Goal: Task Accomplishment & Management: Use online tool/utility

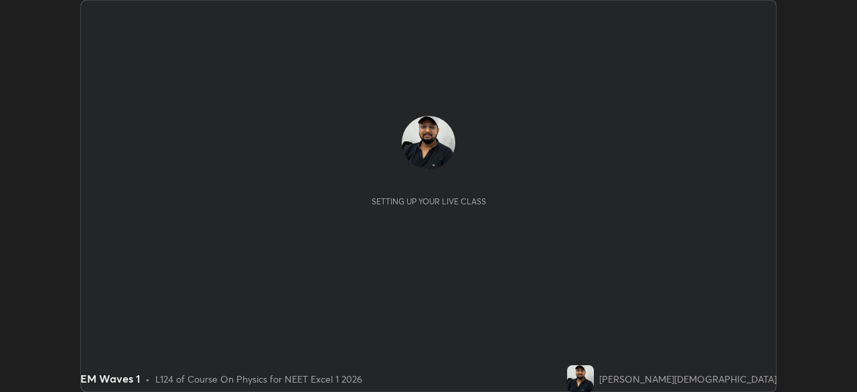
scroll to position [392, 856]
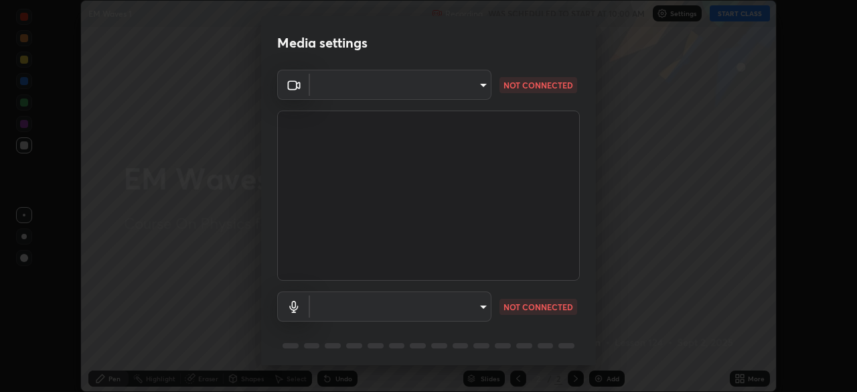
type input "7db3104c3122a209b332b64619111aa91615a24fb0de166504fa5909fce8eb30"
type input "default"
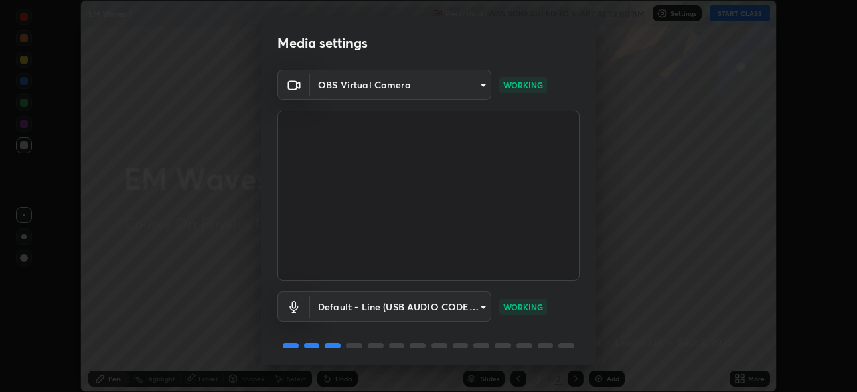
scroll to position [48, 0]
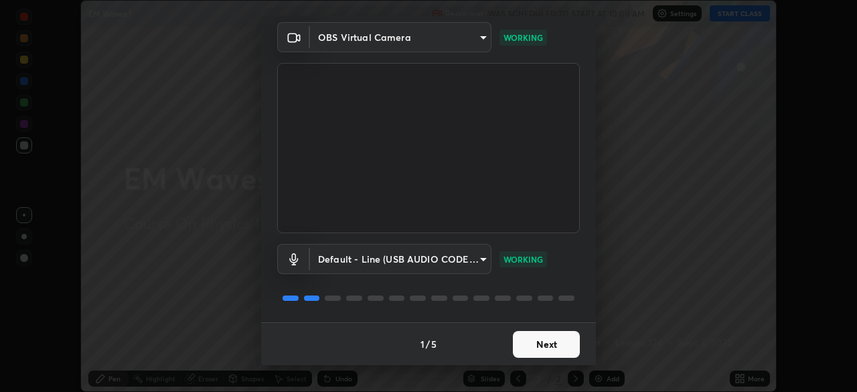
click at [544, 342] on button "Next" at bounding box center [546, 344] width 67 height 27
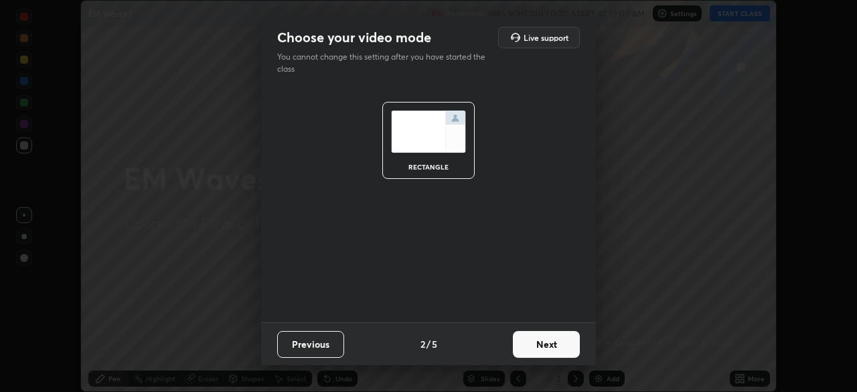
scroll to position [0, 0]
click at [544, 349] on button "Next" at bounding box center [546, 344] width 67 height 27
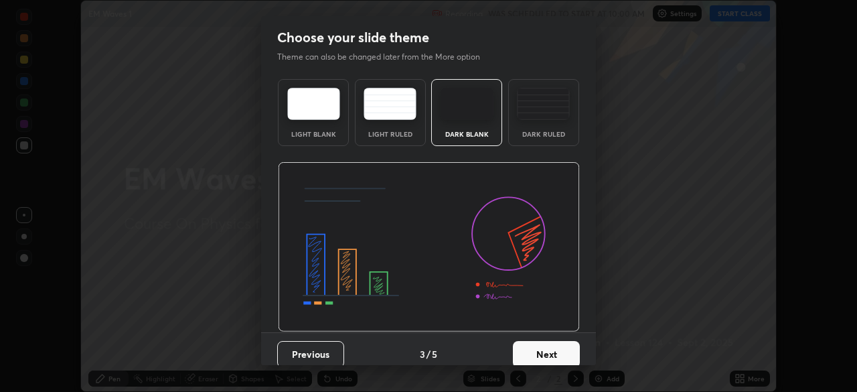
click at [540, 120] on div "Dark Ruled" at bounding box center [543, 112] width 71 height 67
click at [542, 352] on button "Next" at bounding box center [546, 354] width 67 height 27
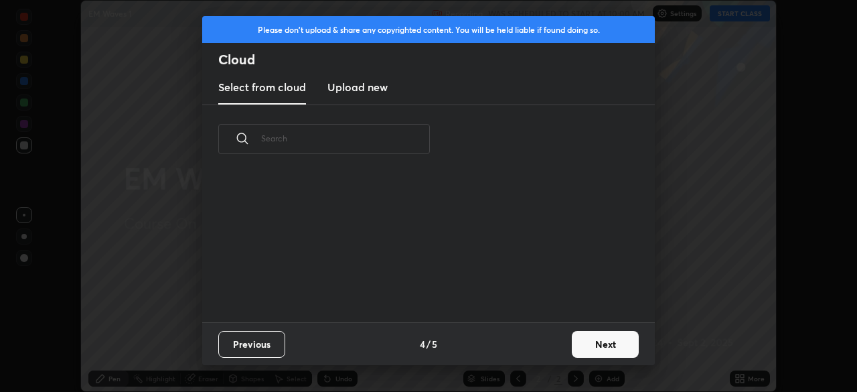
scroll to position [149, 430]
click at [593, 347] on button "Next" at bounding box center [605, 344] width 67 height 27
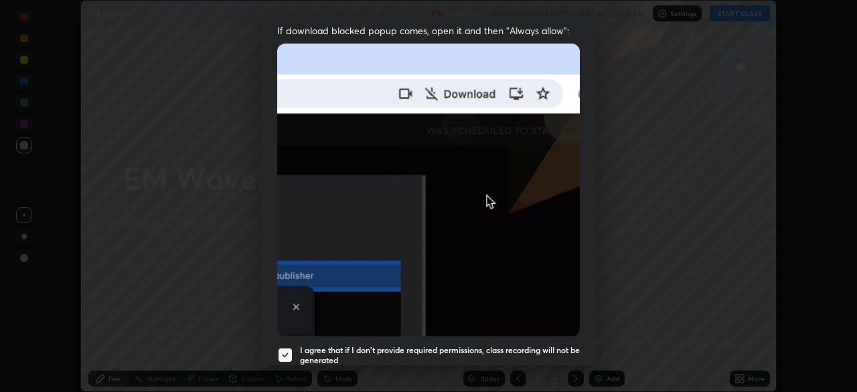
scroll to position [321, 0]
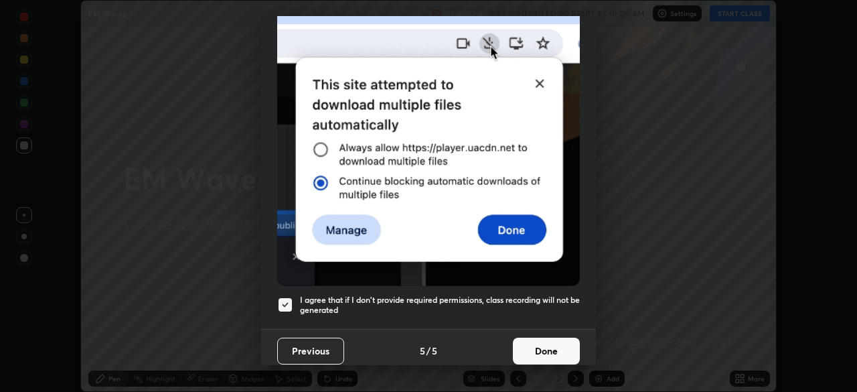
click at [550, 339] on button "Done" at bounding box center [546, 351] width 67 height 27
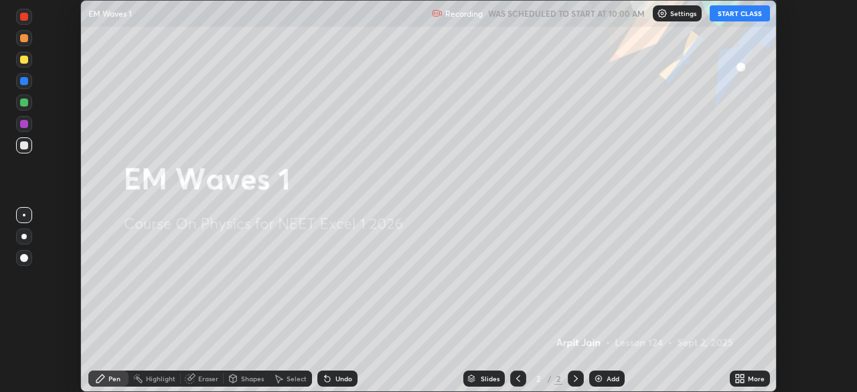
click at [721, 17] on button "START CLASS" at bounding box center [740, 13] width 60 height 16
click at [607, 376] on div "Add" at bounding box center [613, 378] width 13 height 7
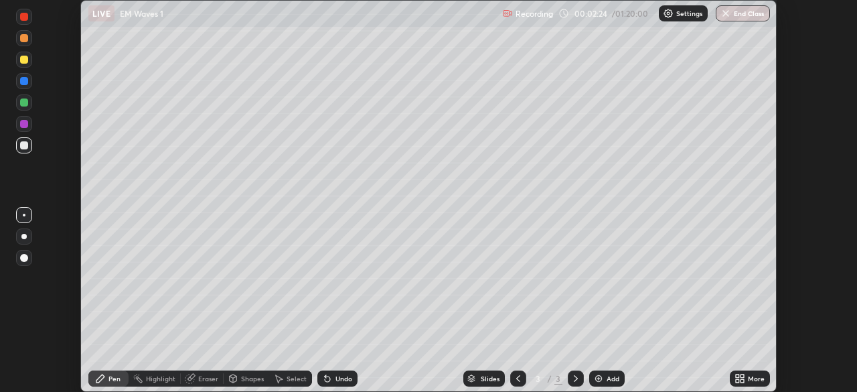
click at [242, 380] on div "Shapes" at bounding box center [252, 378] width 23 height 7
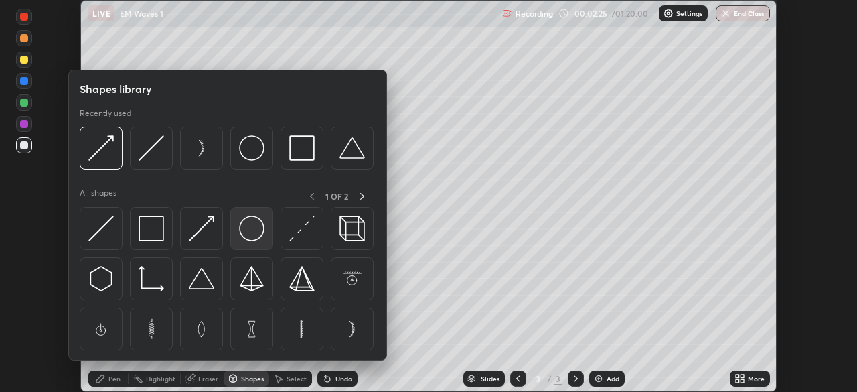
click at [254, 226] on img at bounding box center [251, 228] width 25 height 25
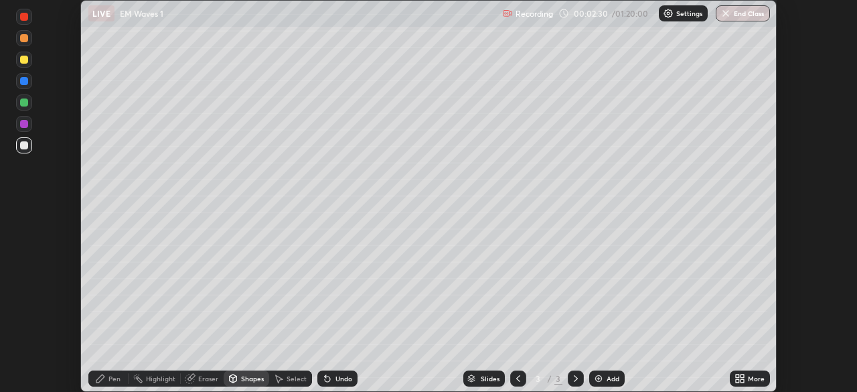
click at [287, 382] on div "Select" at bounding box center [290, 378] width 43 height 16
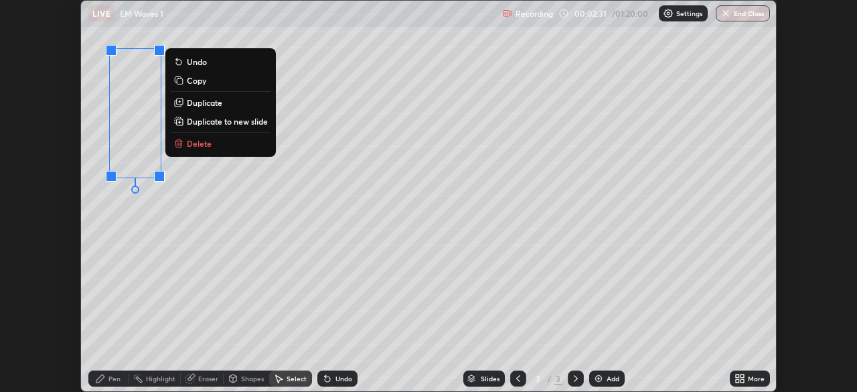
click at [205, 102] on p "Duplicate" at bounding box center [204, 102] width 35 height 11
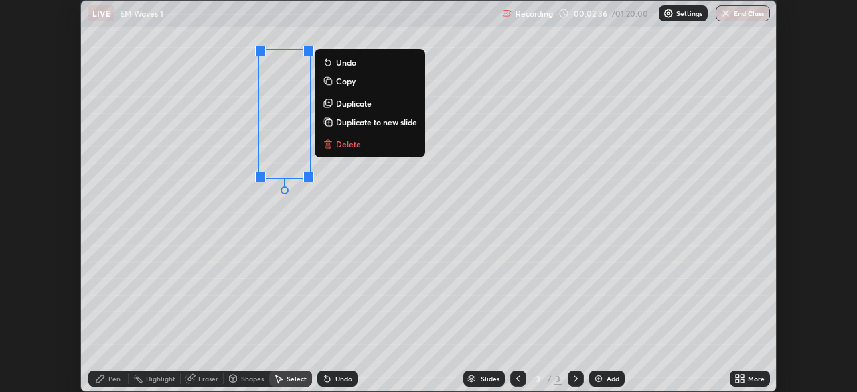
click at [137, 313] on div "0 ° Undo Copy Duplicate Duplicate to new slide Delete" at bounding box center [428, 196] width 695 height 390
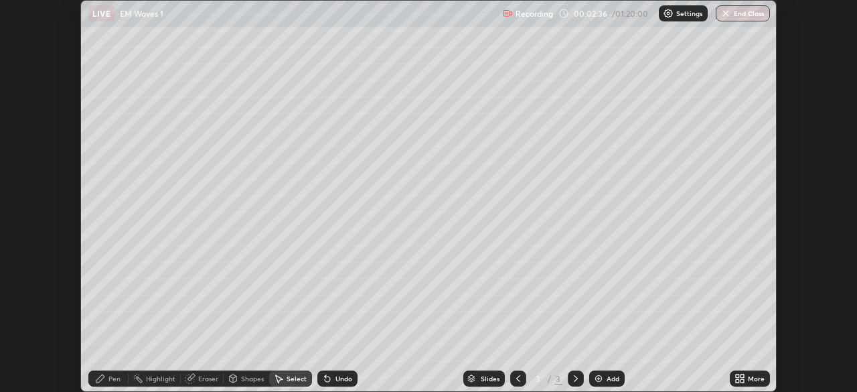
click at [109, 386] on div "Pen" at bounding box center [108, 378] width 40 height 16
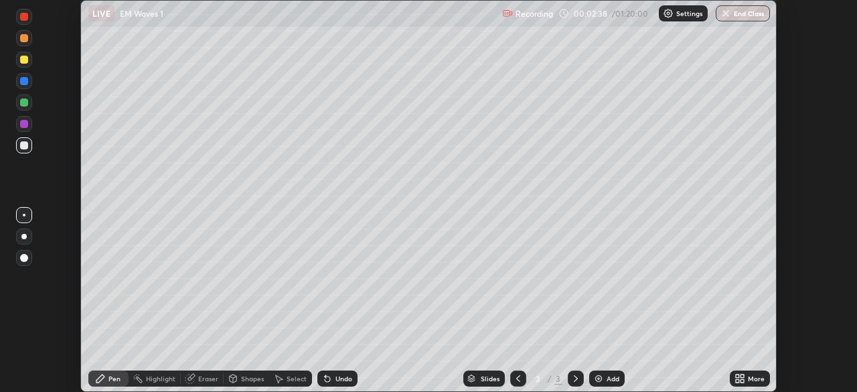
click at [25, 125] on div at bounding box center [24, 124] width 8 height 8
click at [25, 62] on div at bounding box center [24, 60] width 8 height 8
click at [197, 385] on div "Eraser" at bounding box center [202, 378] width 43 height 16
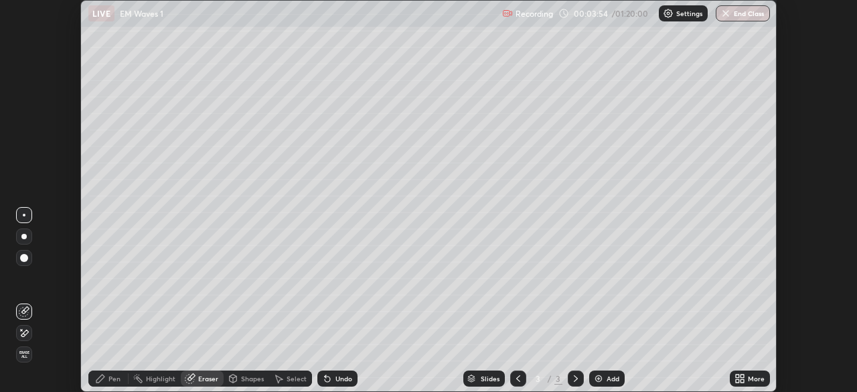
click at [25, 332] on icon at bounding box center [24, 332] width 11 height 11
click at [105, 368] on div "Pen" at bounding box center [108, 378] width 40 height 27
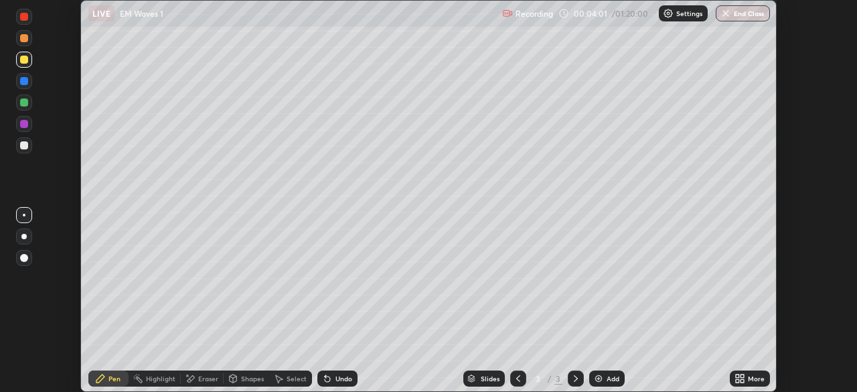
click at [26, 84] on div at bounding box center [24, 81] width 8 height 8
click at [25, 145] on div at bounding box center [24, 145] width 8 height 8
click at [0, 238] on div "Setting up your live class" at bounding box center [428, 196] width 857 height 392
click at [599, 378] on img at bounding box center [598, 378] width 11 height 11
click at [24, 57] on div at bounding box center [24, 60] width 8 height 8
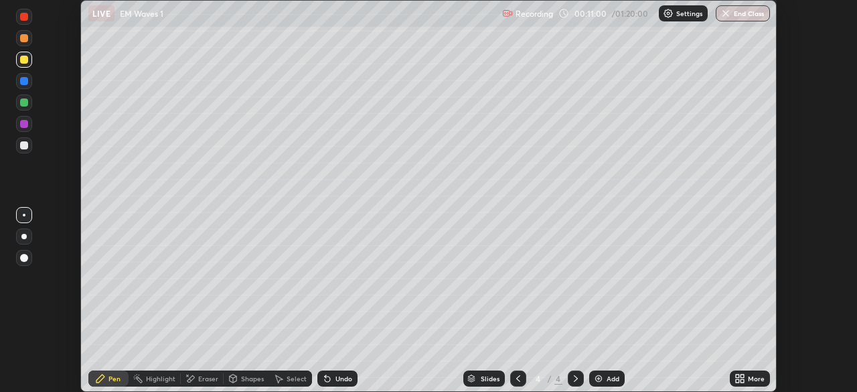
click at [25, 147] on div at bounding box center [24, 145] width 8 height 8
click at [25, 60] on div at bounding box center [24, 60] width 8 height 8
click at [23, 145] on div at bounding box center [24, 145] width 8 height 8
click at [608, 380] on div "Add" at bounding box center [613, 378] width 13 height 7
click at [26, 80] on div at bounding box center [24, 81] width 8 height 8
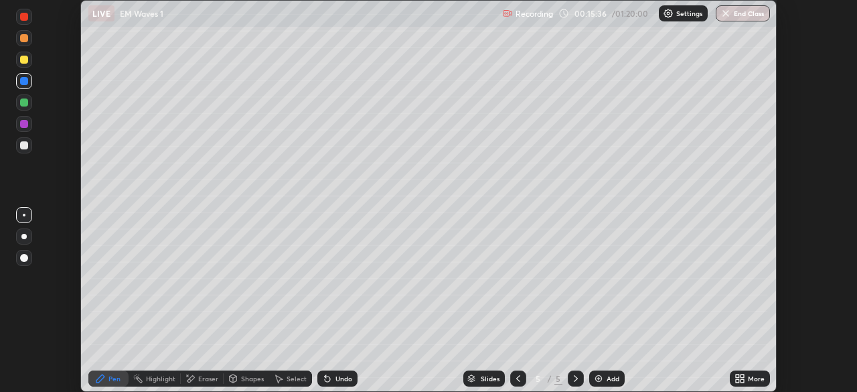
click at [25, 150] on div at bounding box center [24, 145] width 16 height 16
click at [329, 378] on icon at bounding box center [327, 378] width 11 height 11
click at [328, 381] on icon at bounding box center [327, 378] width 11 height 11
click at [323, 384] on div "Undo" at bounding box center [337, 378] width 40 height 16
click at [25, 237] on div at bounding box center [23, 236] width 5 height 5
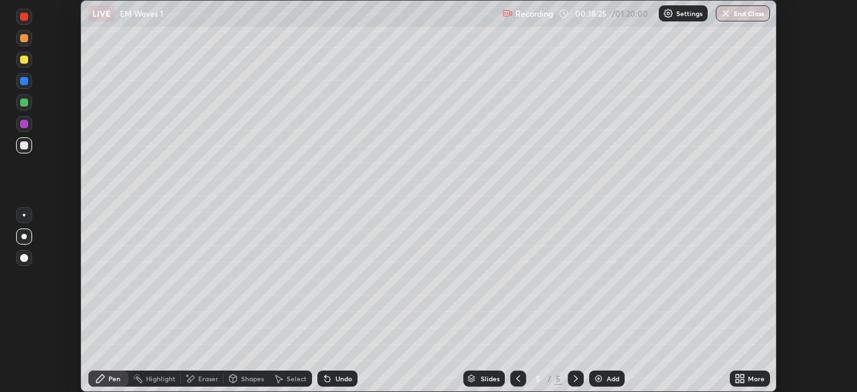
click at [21, 60] on div at bounding box center [24, 60] width 8 height 8
click at [237, 380] on icon at bounding box center [233, 378] width 11 height 11
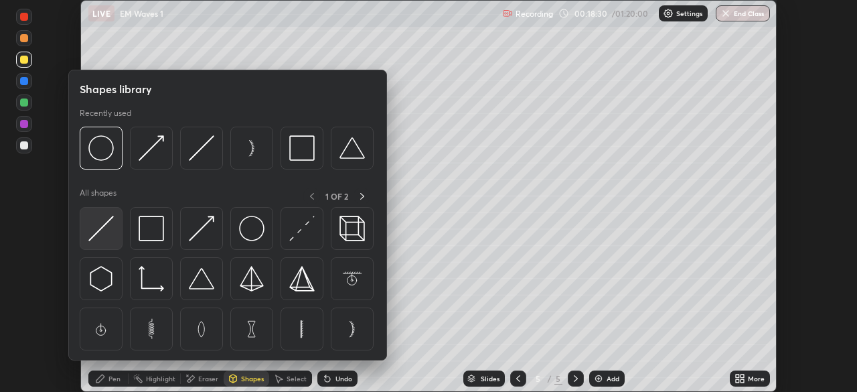
click at [100, 228] on img at bounding box center [100, 228] width 25 height 25
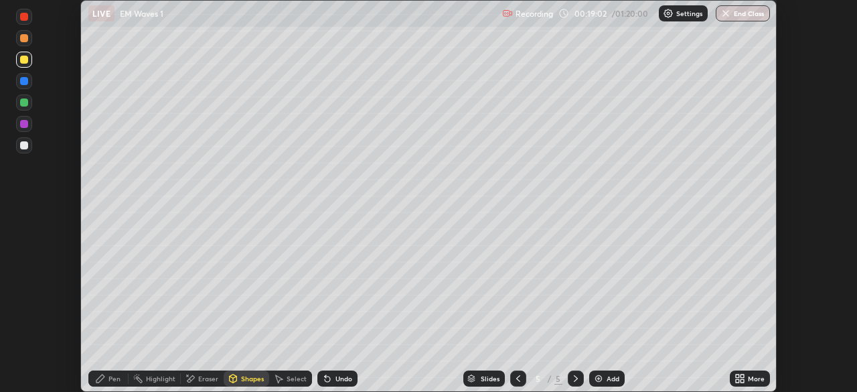
click at [25, 99] on div at bounding box center [24, 102] width 8 height 8
click at [100, 378] on icon at bounding box center [100, 378] width 8 height 8
click at [601, 379] on img at bounding box center [598, 378] width 11 height 11
click at [25, 125] on div at bounding box center [24, 124] width 8 height 8
click at [26, 104] on div at bounding box center [24, 102] width 8 height 8
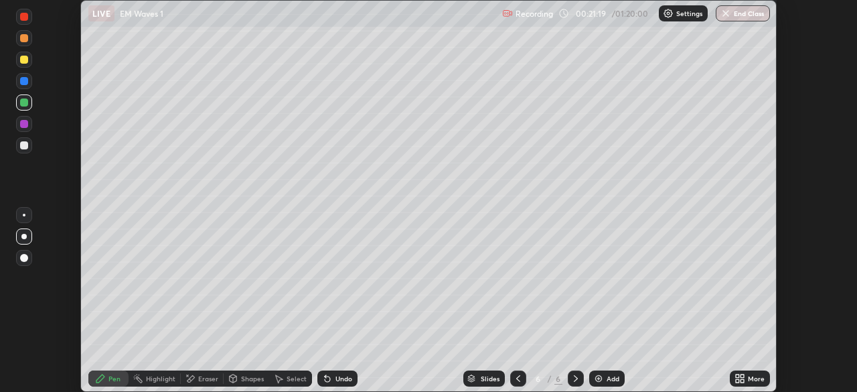
click at [25, 60] on div at bounding box center [24, 60] width 8 height 8
click at [519, 381] on icon at bounding box center [518, 378] width 11 height 11
click at [25, 81] on div at bounding box center [24, 81] width 8 height 8
click at [25, 147] on div at bounding box center [24, 145] width 8 height 8
click at [23, 260] on div at bounding box center [24, 258] width 8 height 8
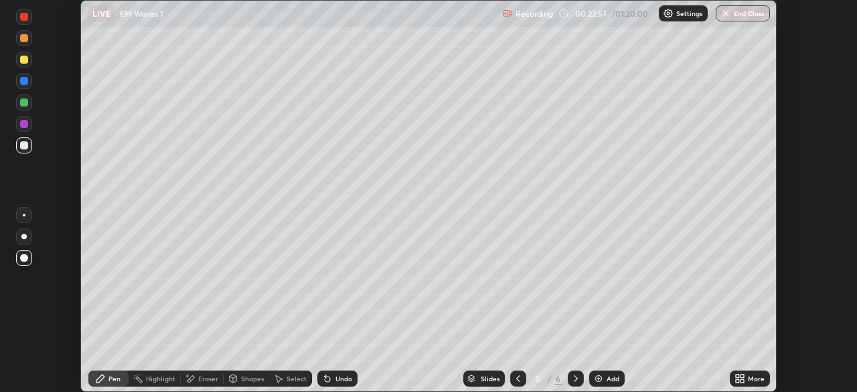
click at [23, 238] on div at bounding box center [23, 236] width 5 height 5
click at [25, 19] on div at bounding box center [24, 17] width 8 height 8
click at [331, 381] on div "Undo" at bounding box center [337, 378] width 40 height 16
click at [23, 62] on div at bounding box center [24, 60] width 8 height 8
click at [151, 378] on div "Highlight" at bounding box center [160, 378] width 29 height 7
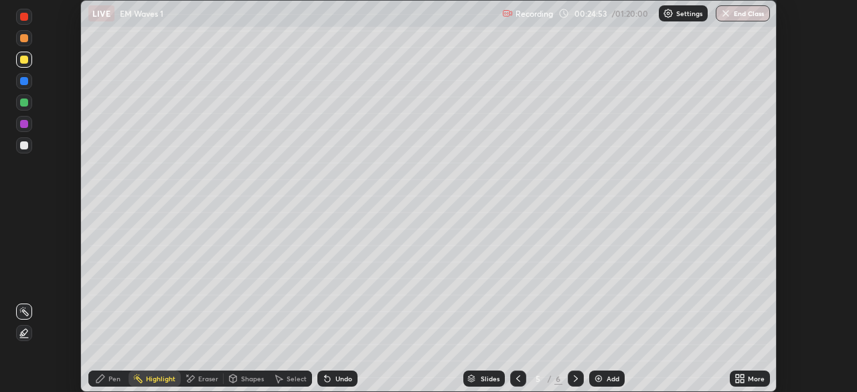
click at [204, 381] on div "Eraser" at bounding box center [208, 378] width 20 height 7
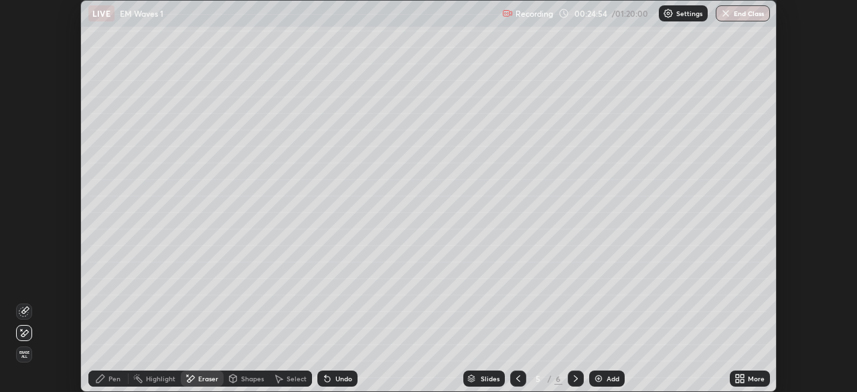
click at [24, 333] on icon at bounding box center [24, 332] width 11 height 11
click at [99, 378] on icon at bounding box center [100, 378] width 8 height 8
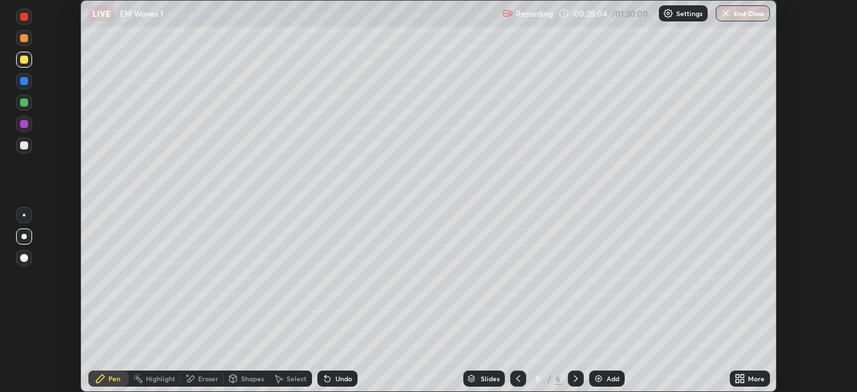
click at [151, 376] on div "Highlight" at bounding box center [160, 378] width 29 height 7
click at [190, 378] on icon at bounding box center [191, 378] width 7 height 7
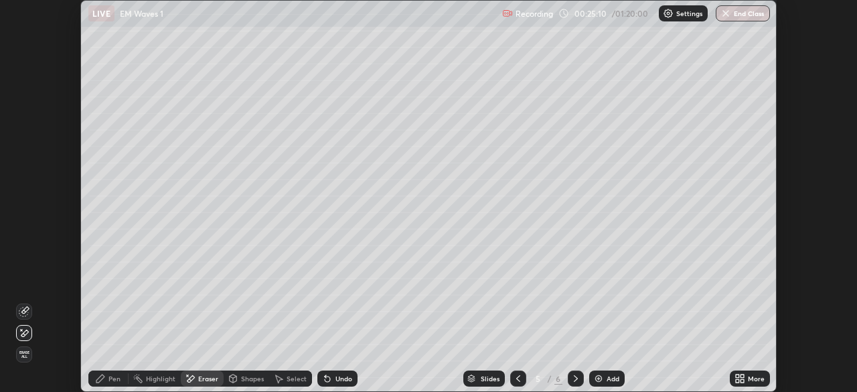
click at [22, 310] on icon at bounding box center [24, 311] width 11 height 11
click at [110, 376] on div "Pen" at bounding box center [114, 378] width 12 height 7
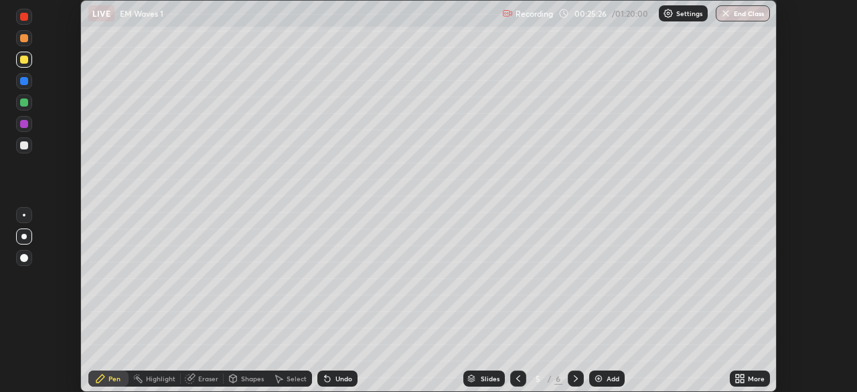
click at [23, 18] on div at bounding box center [24, 17] width 8 height 8
click at [26, 143] on div at bounding box center [24, 145] width 8 height 8
click at [28, 214] on div at bounding box center [24, 215] width 16 height 16
click at [22, 60] on div at bounding box center [24, 60] width 8 height 8
click at [19, 141] on div at bounding box center [24, 145] width 16 height 16
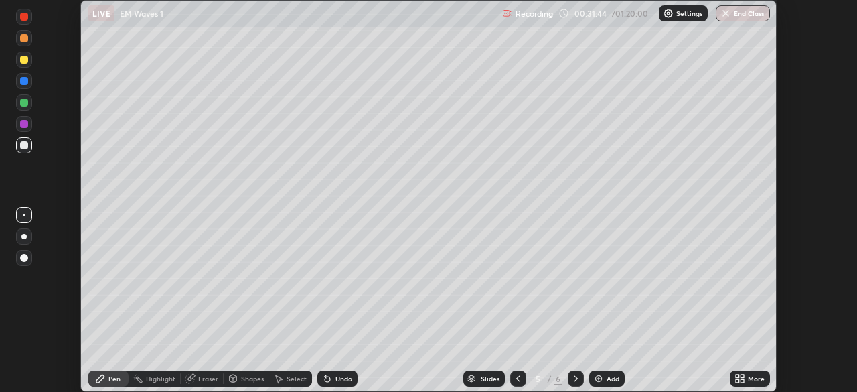
click at [0, 250] on div "Setting up your live class" at bounding box center [428, 196] width 857 height 392
click at [574, 376] on icon at bounding box center [576, 378] width 4 height 7
click at [605, 370] on div "Add" at bounding box center [606, 378] width 35 height 16
click at [25, 60] on div at bounding box center [24, 60] width 8 height 8
click at [194, 374] on icon at bounding box center [190, 378] width 11 height 11
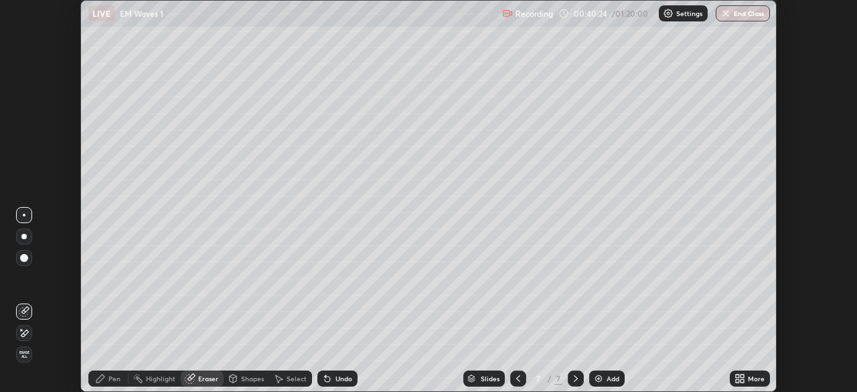
click at [108, 375] on div "Pen" at bounding box center [108, 378] width 40 height 16
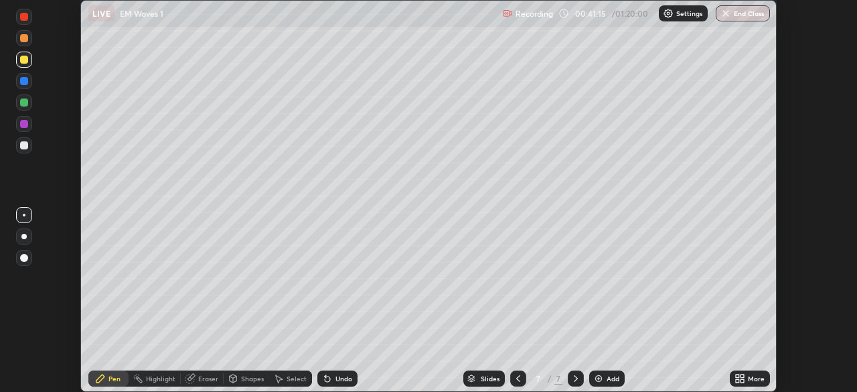
click at [27, 145] on div at bounding box center [24, 145] width 8 height 8
click at [601, 378] on img at bounding box center [598, 378] width 11 height 11
click at [516, 380] on icon at bounding box center [518, 378] width 11 height 11
click at [575, 378] on icon at bounding box center [576, 378] width 11 height 11
click at [205, 378] on div "Eraser" at bounding box center [208, 378] width 20 height 7
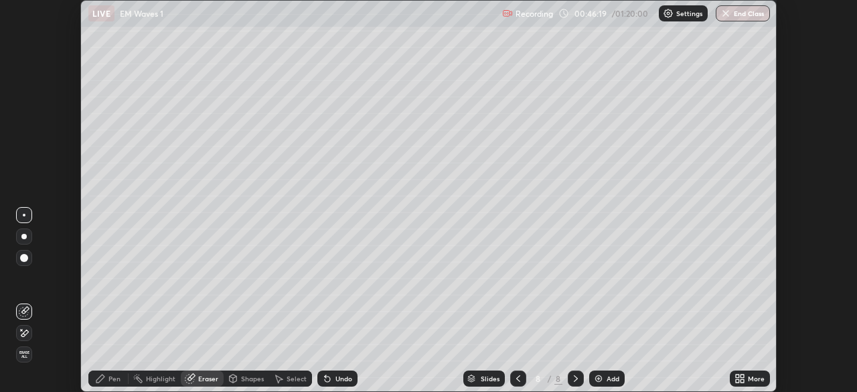
click at [24, 356] on span "Erase all" at bounding box center [24, 354] width 15 height 8
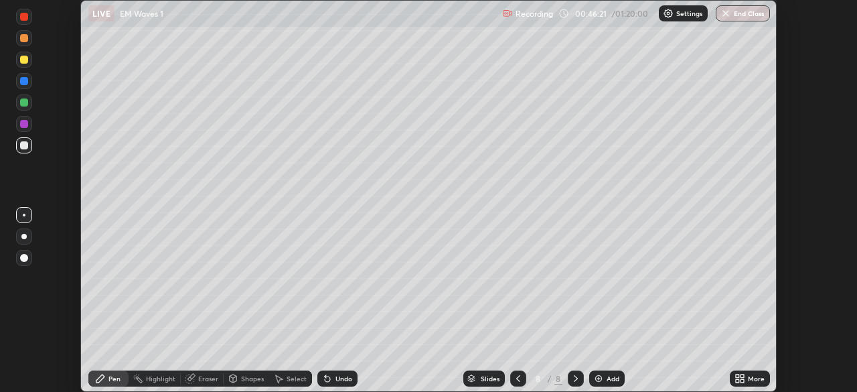
click at [24, 60] on div at bounding box center [24, 60] width 8 height 8
click at [25, 236] on div at bounding box center [23, 236] width 5 height 5
click at [331, 380] on div "Undo" at bounding box center [337, 378] width 40 height 16
click at [327, 381] on icon at bounding box center [327, 378] width 5 height 5
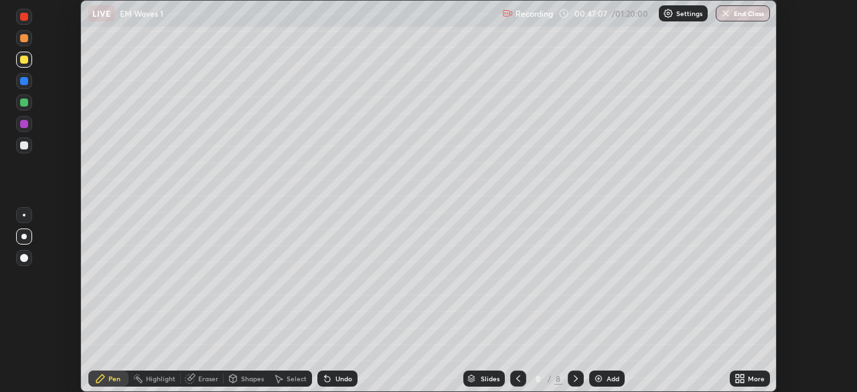
click at [327, 381] on icon at bounding box center [327, 378] width 5 height 5
click at [21, 148] on div at bounding box center [24, 145] width 8 height 8
click at [196, 378] on div "Eraser" at bounding box center [202, 378] width 43 height 16
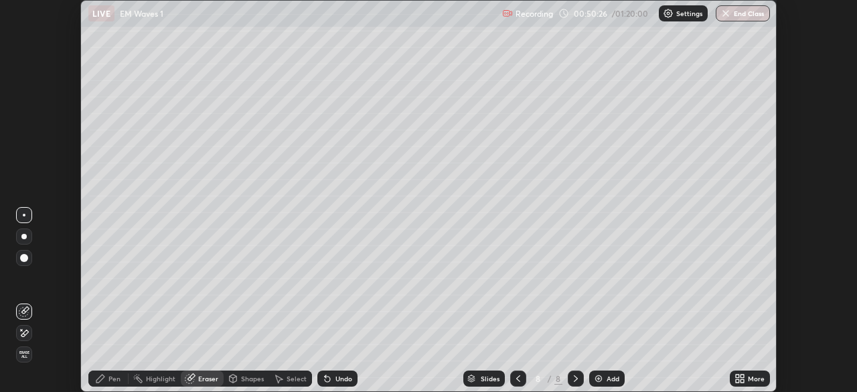
click at [21, 329] on icon at bounding box center [21, 329] width 1 height 1
click at [114, 378] on div "Pen" at bounding box center [114, 378] width 12 height 7
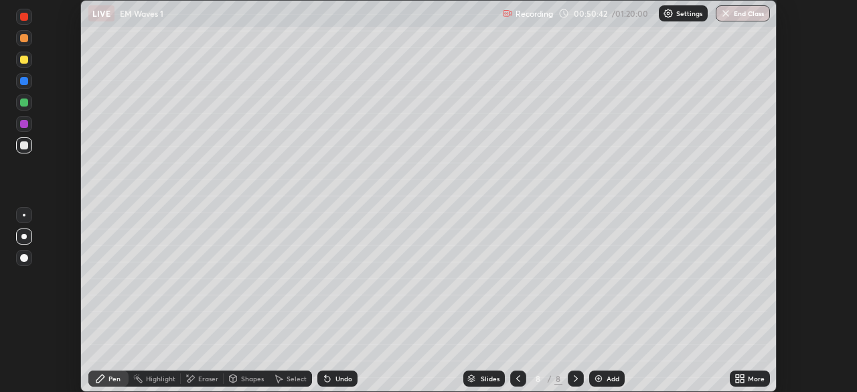
click at [26, 145] on div at bounding box center [24, 145] width 8 height 8
click at [25, 144] on div at bounding box center [24, 145] width 8 height 8
click at [25, 59] on div at bounding box center [24, 60] width 8 height 8
click at [198, 378] on div "Eraser" at bounding box center [208, 378] width 20 height 7
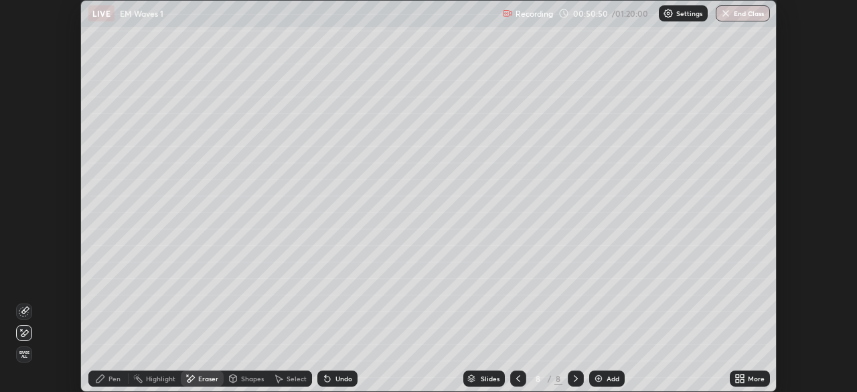
click at [101, 379] on icon at bounding box center [100, 378] width 8 height 8
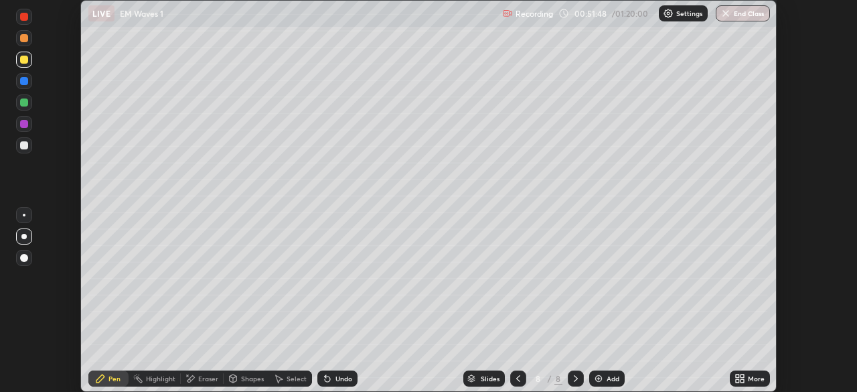
click at [517, 378] on icon at bounding box center [518, 378] width 11 height 11
click at [574, 378] on icon at bounding box center [576, 378] width 11 height 11
click at [25, 147] on div at bounding box center [24, 145] width 8 height 8
click at [23, 215] on div at bounding box center [24, 215] width 3 height 3
click at [23, 143] on div at bounding box center [24, 145] width 8 height 8
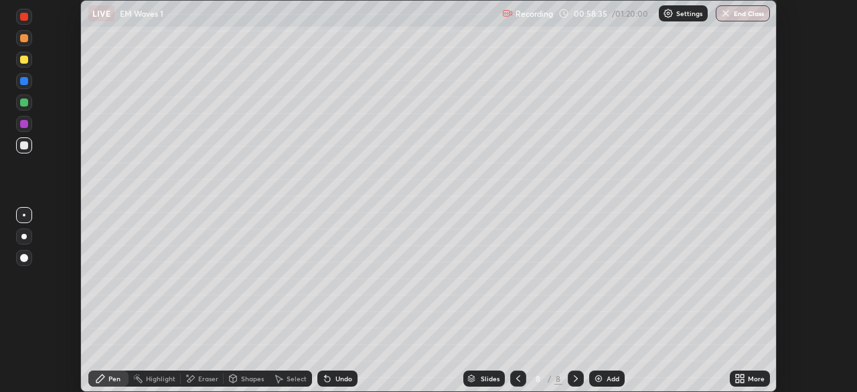
click at [604, 379] on div "Add" at bounding box center [606, 378] width 35 height 16
click at [331, 374] on div "Undo" at bounding box center [337, 378] width 40 height 16
click at [23, 60] on div at bounding box center [24, 60] width 8 height 8
click at [340, 378] on div "Undo" at bounding box center [343, 378] width 17 height 7
click at [607, 381] on div "Add" at bounding box center [613, 378] width 13 height 7
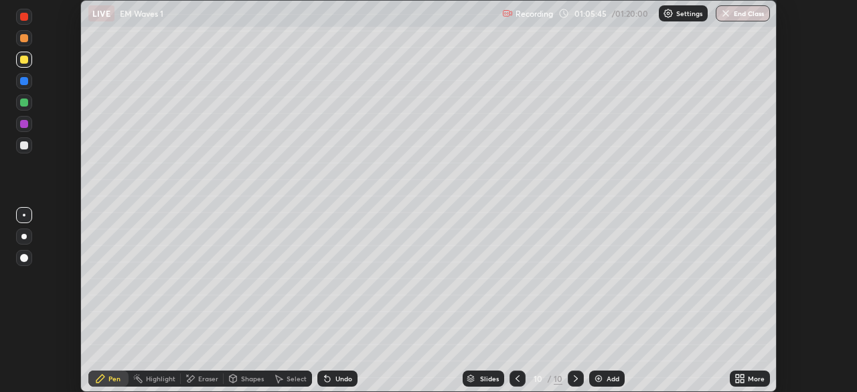
click at [22, 212] on div at bounding box center [24, 215] width 16 height 16
click at [25, 147] on div at bounding box center [24, 145] width 8 height 8
click at [332, 378] on div "Undo" at bounding box center [337, 378] width 40 height 16
click at [607, 377] on div "Add" at bounding box center [613, 378] width 13 height 7
click at [727, 14] on img "button" at bounding box center [726, 13] width 11 height 11
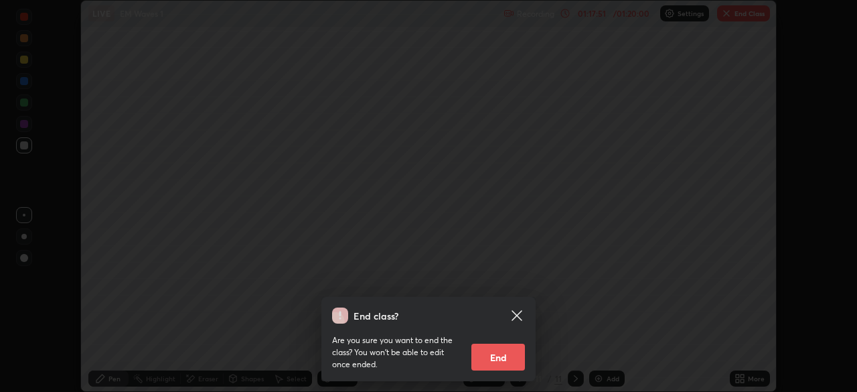
click at [510, 352] on button "End" at bounding box center [498, 357] width 54 height 27
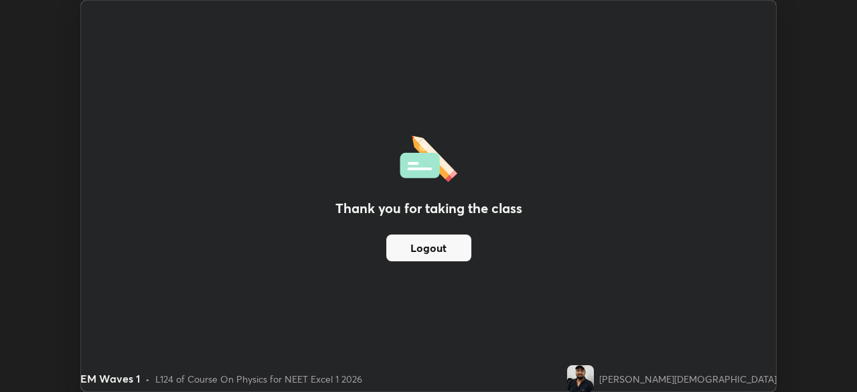
click at [425, 247] on button "Logout" at bounding box center [428, 247] width 85 height 27
